Goal: Information Seeking & Learning: Check status

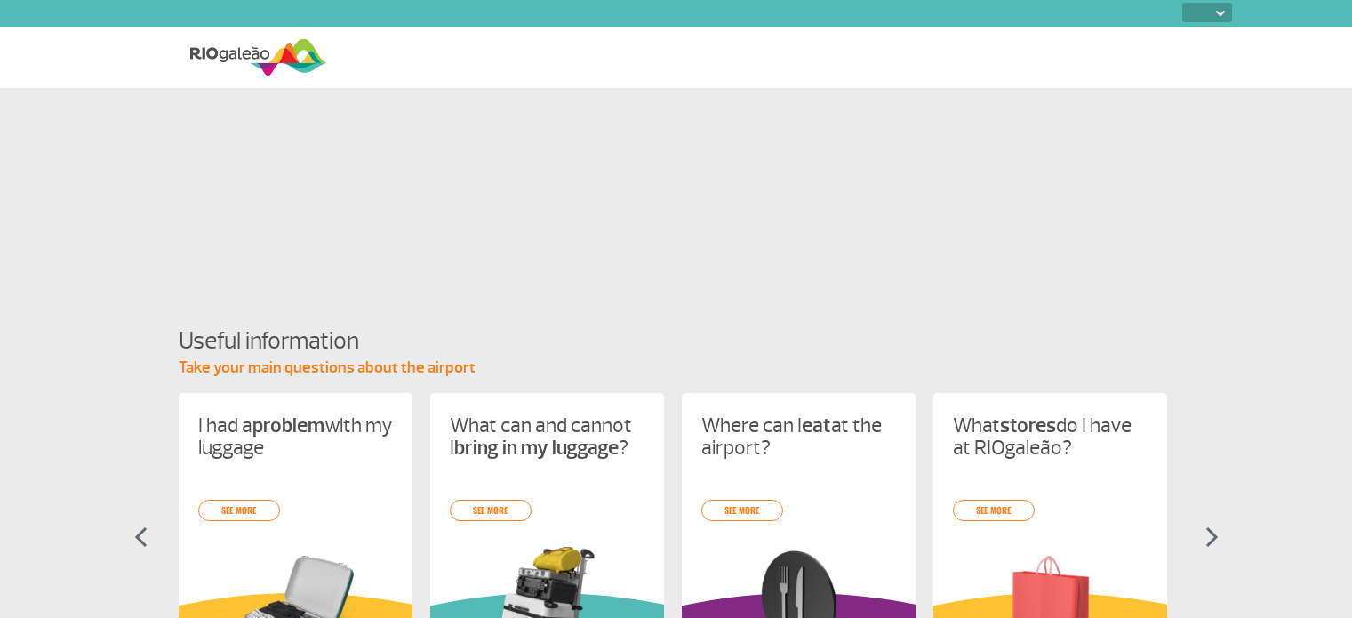
select select
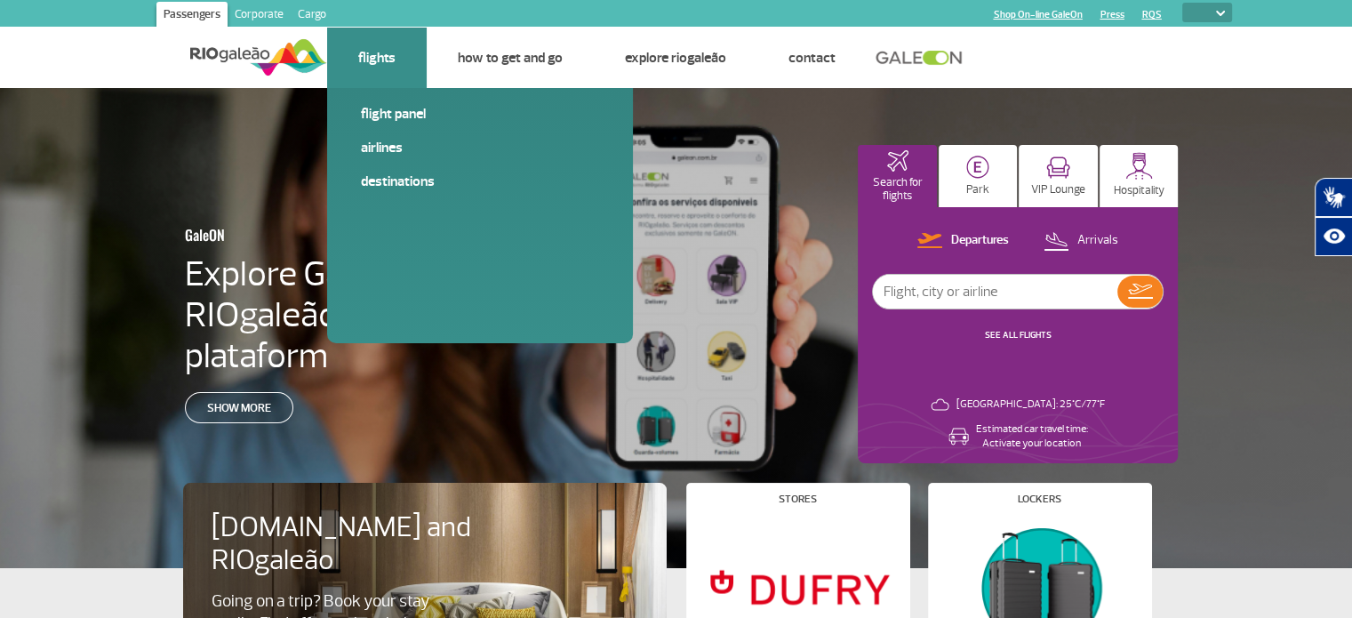
click at [397, 61] on li "Flights Flight panel Airlines Destinations" at bounding box center [377, 58] width 100 height 60
click at [399, 109] on link "Flight panel" at bounding box center [480, 114] width 238 height 20
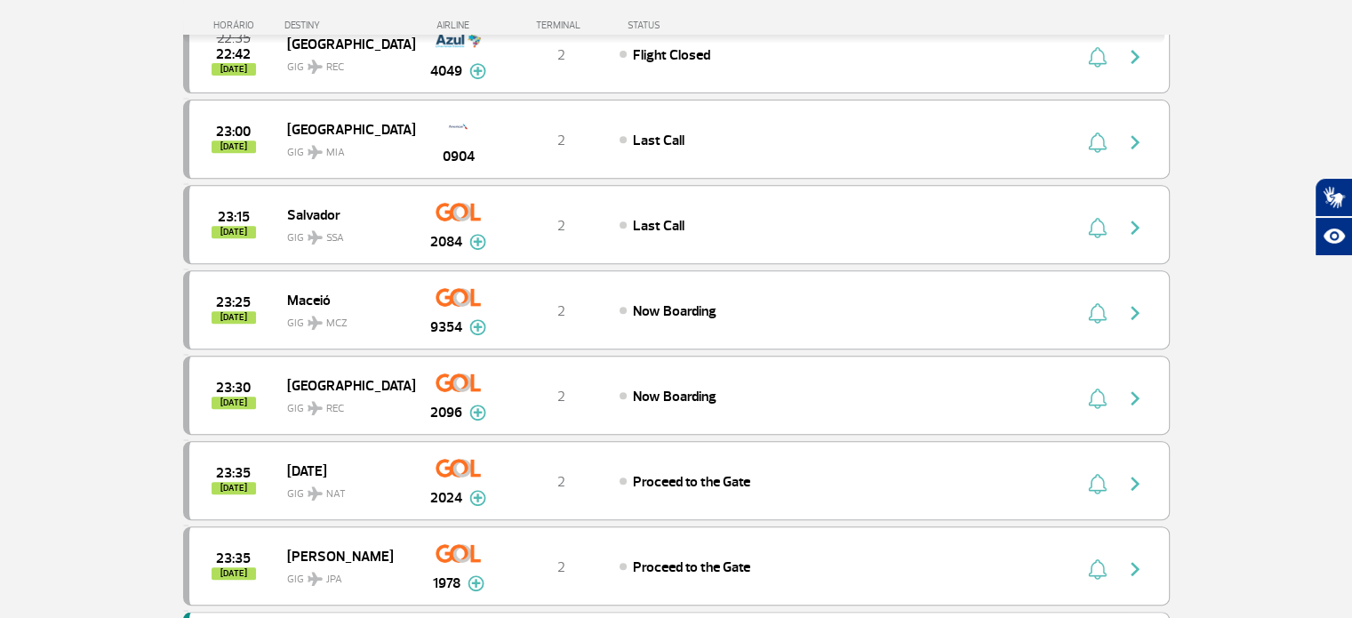
scroll to position [718, 0]
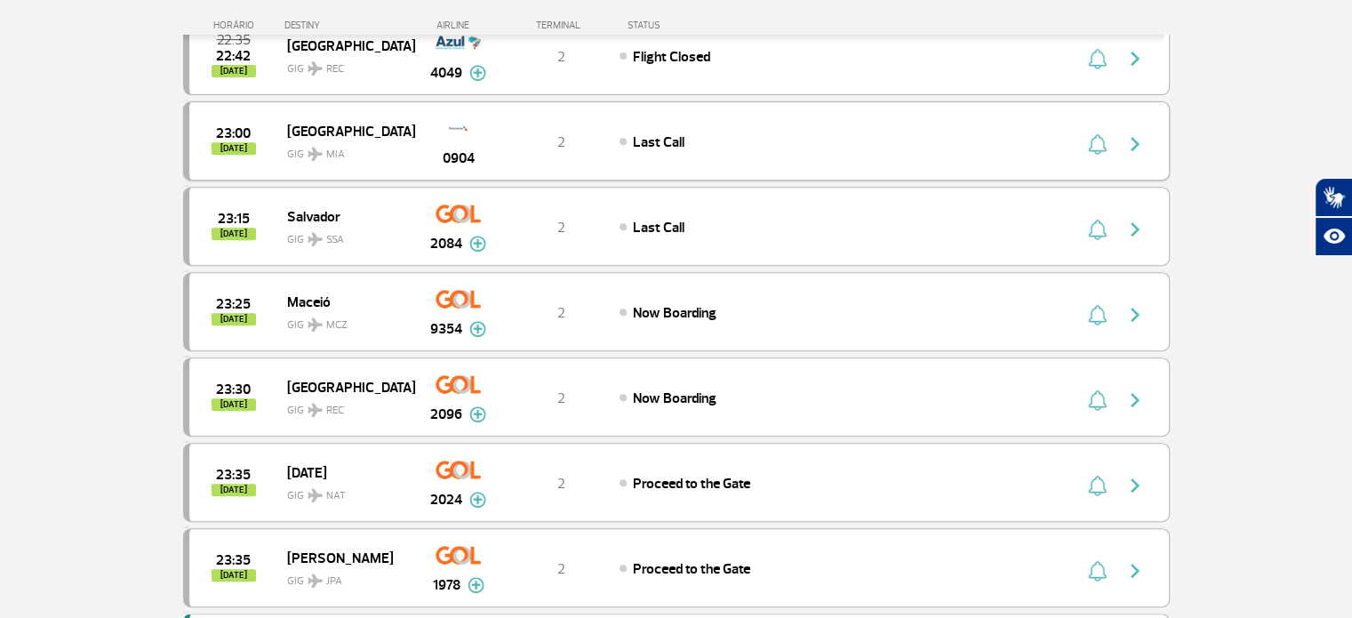
click at [500, 156] on div "0904" at bounding box center [458, 141] width 88 height 56
click at [1310, 546] on section "Home page > Flights > Flight Panel Flight Panel Departures Arrivals 22:10 22:24…" at bounding box center [676, 413] width 1352 height 2086
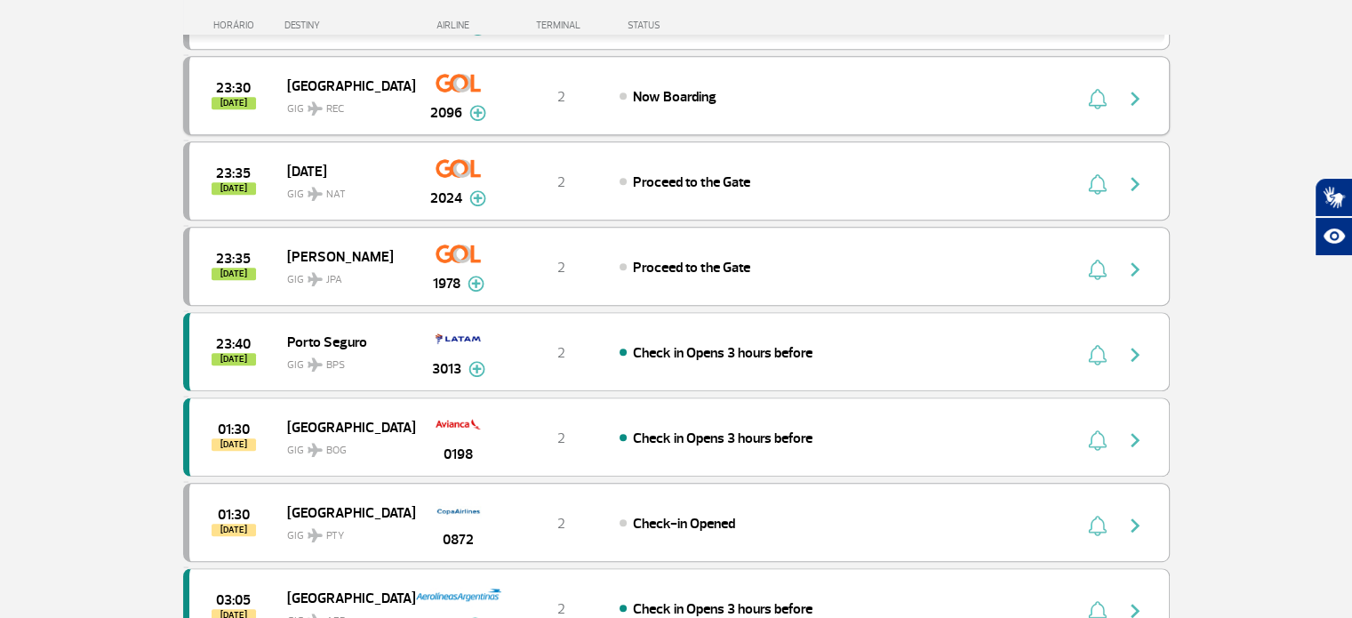
scroll to position [1019, 0]
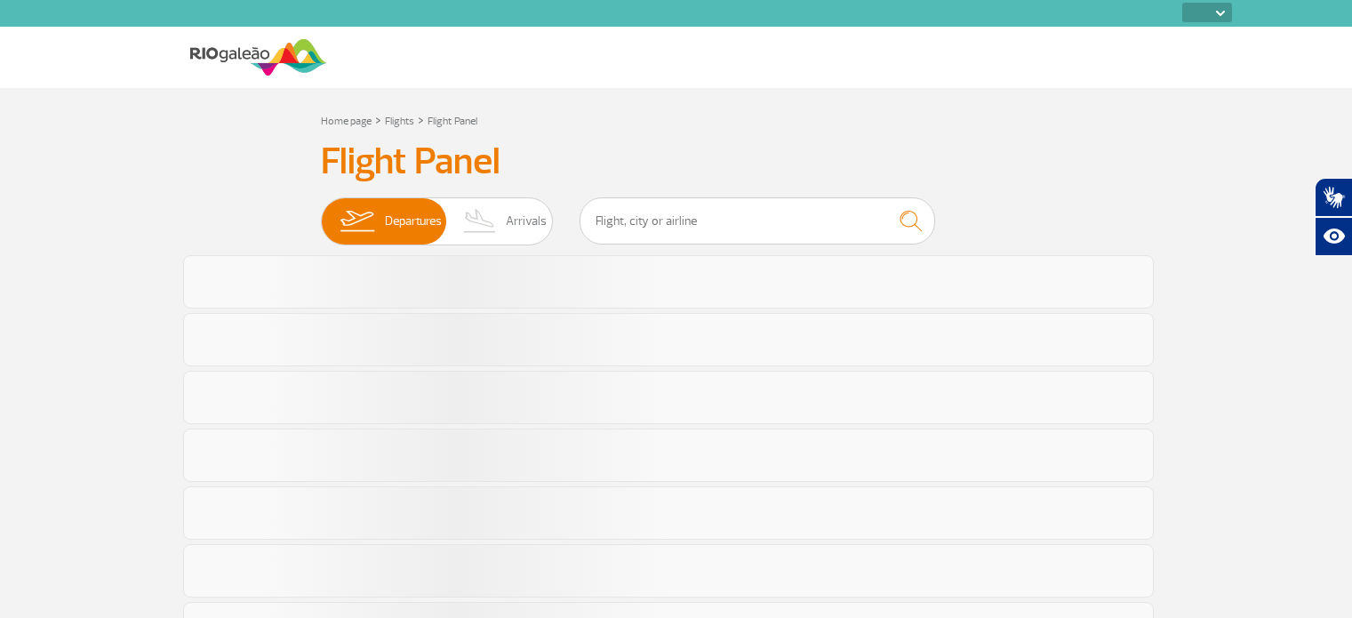
select select
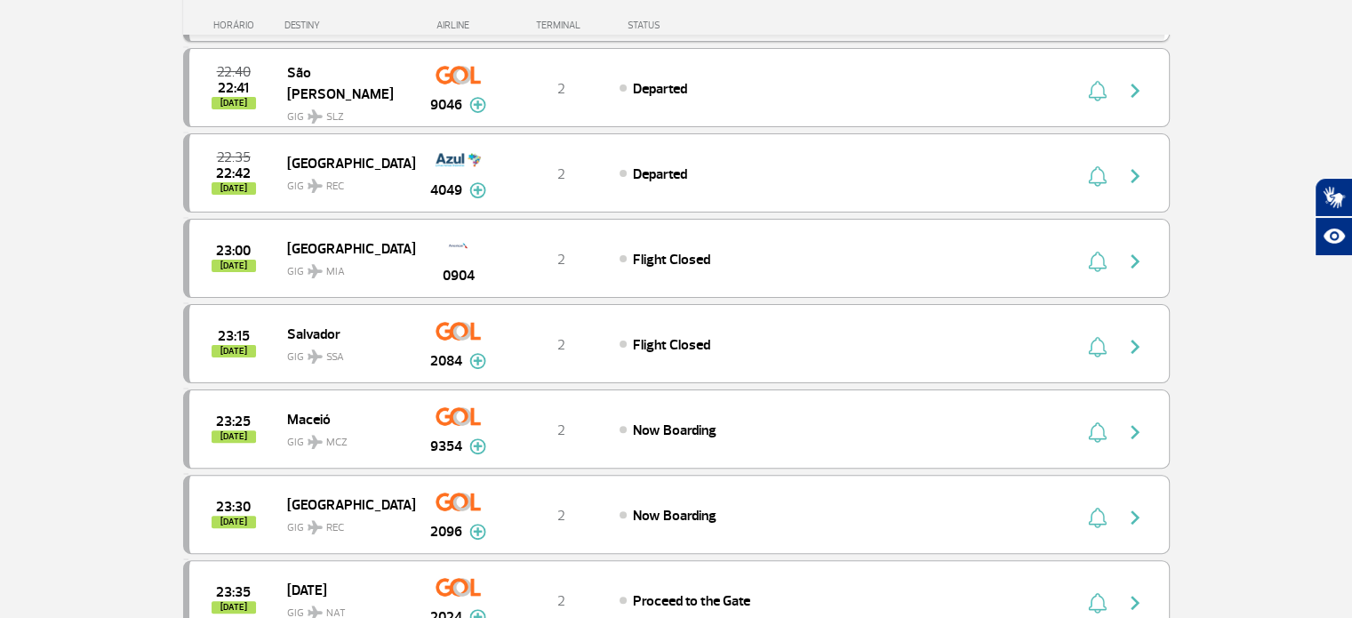
scroll to position [430, 0]
click at [518, 275] on div "23:00 today Miami GIG MIA 0904 2 Flight Closed" at bounding box center [676, 258] width 987 height 79
click at [548, 268] on div "23:00 today Miami GIG MIA 0904 2 Flight Closed" at bounding box center [676, 258] width 987 height 79
click at [1133, 260] on img "button" at bounding box center [1135, 261] width 21 height 21
